Goal: Task Accomplishment & Management: Manage account settings

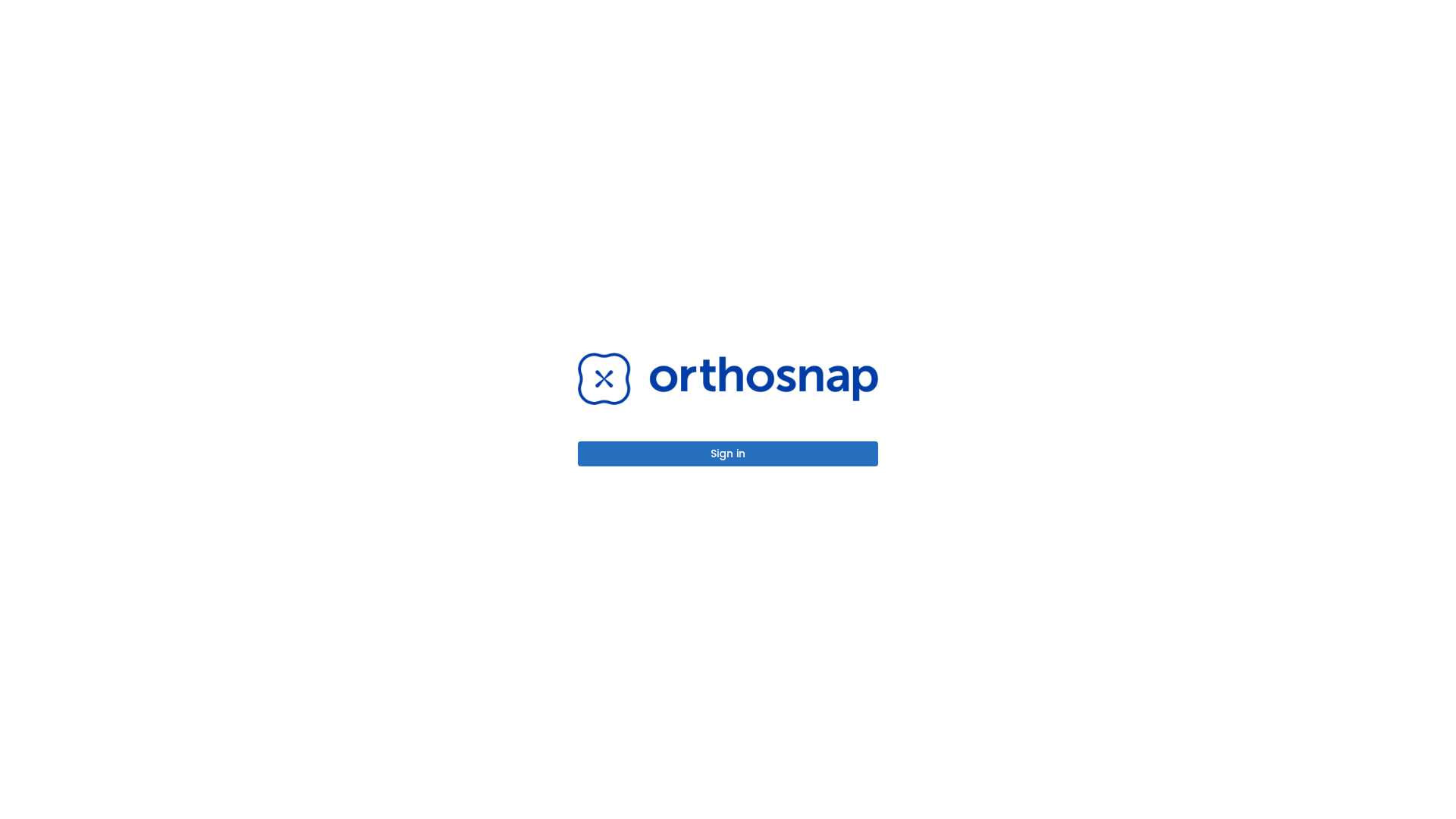
click at [728, 454] on button "Sign in" at bounding box center [728, 453] width 300 height 25
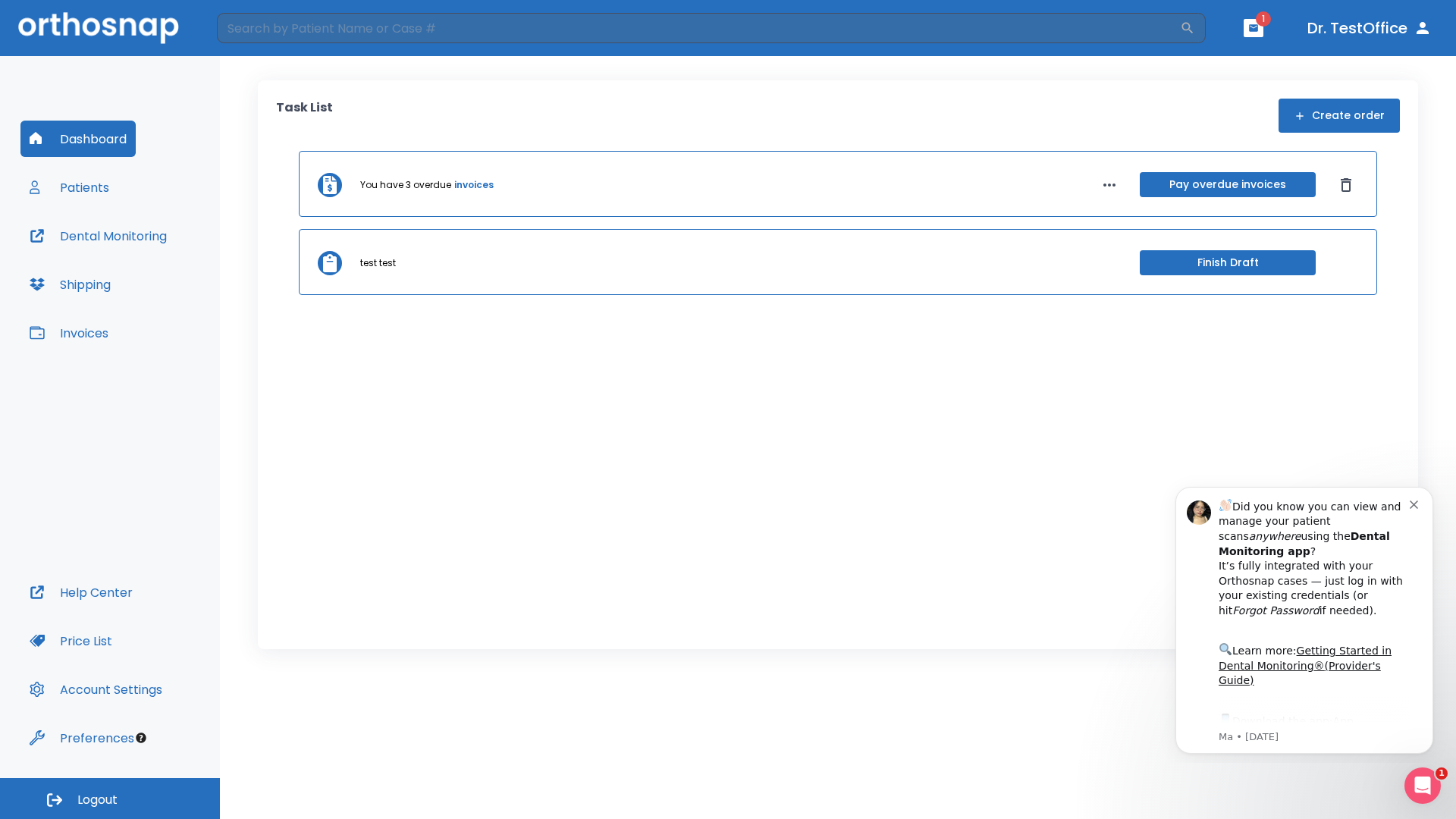
click at [110, 799] on span "Logout" at bounding box center [97, 799] width 40 height 17
